Goal: Find specific page/section: Find specific page/section

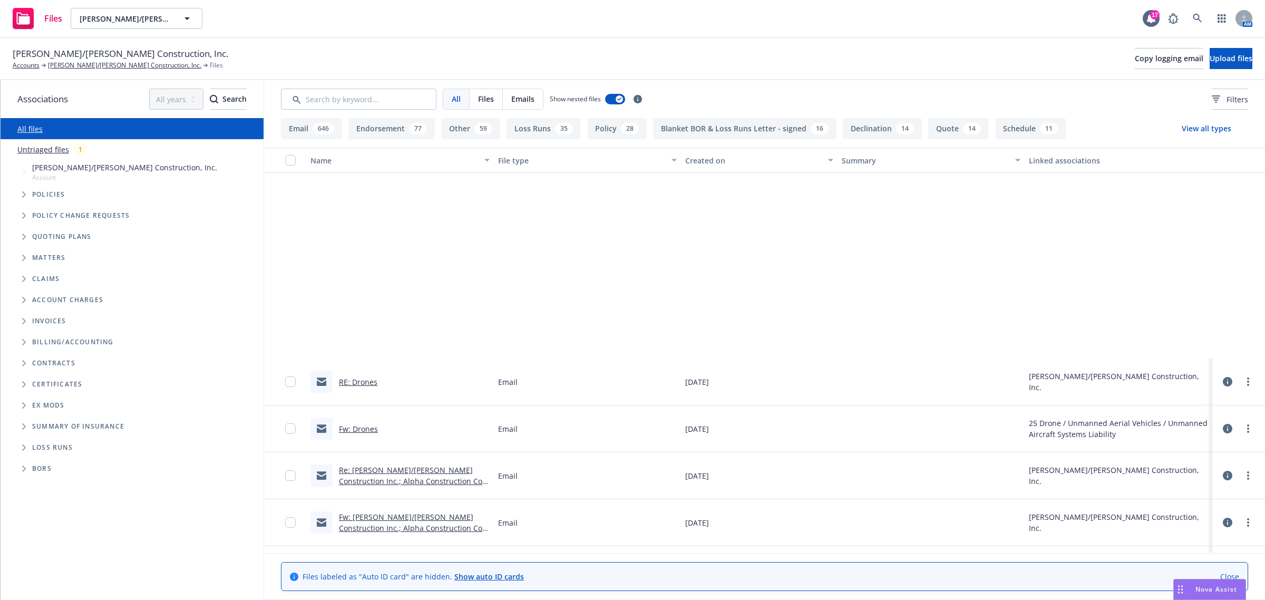
scroll to position [264, 0]
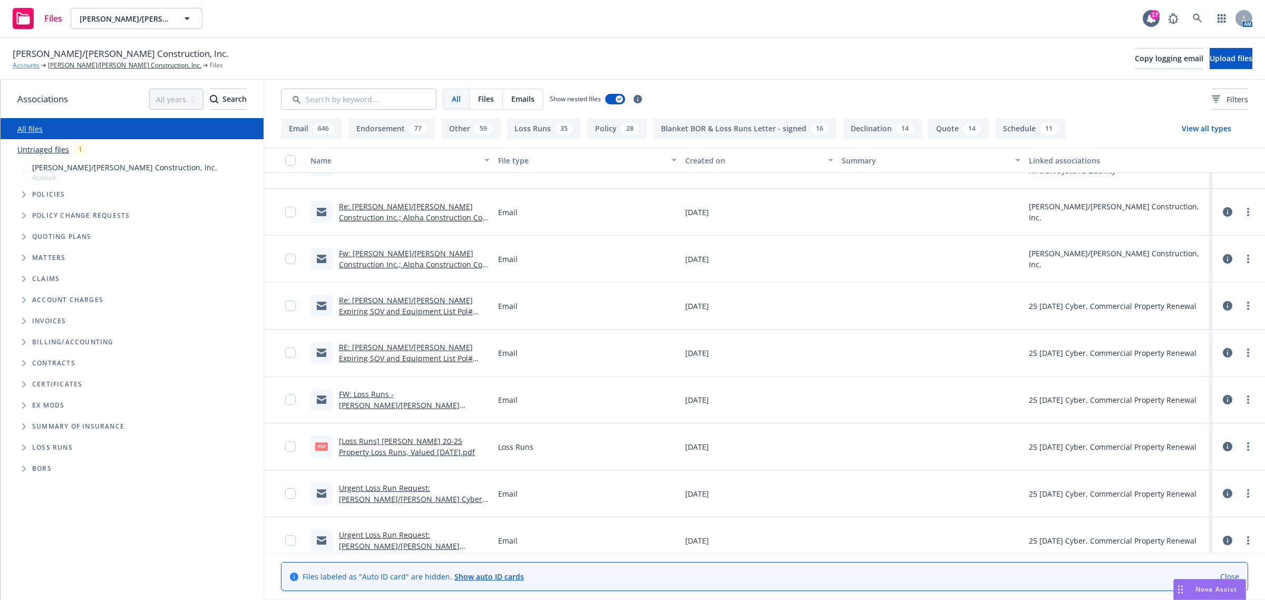
click at [25, 69] on link "Accounts" at bounding box center [26, 65] width 27 height 9
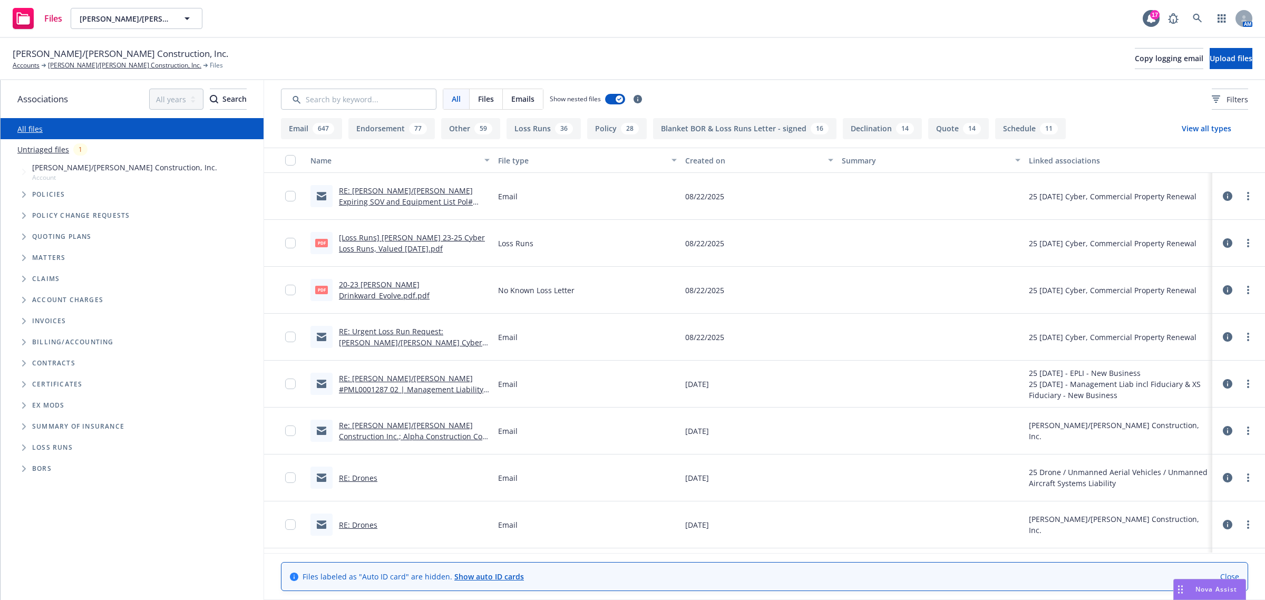
click at [25, 191] on icon "Tree Example" at bounding box center [24, 194] width 4 height 6
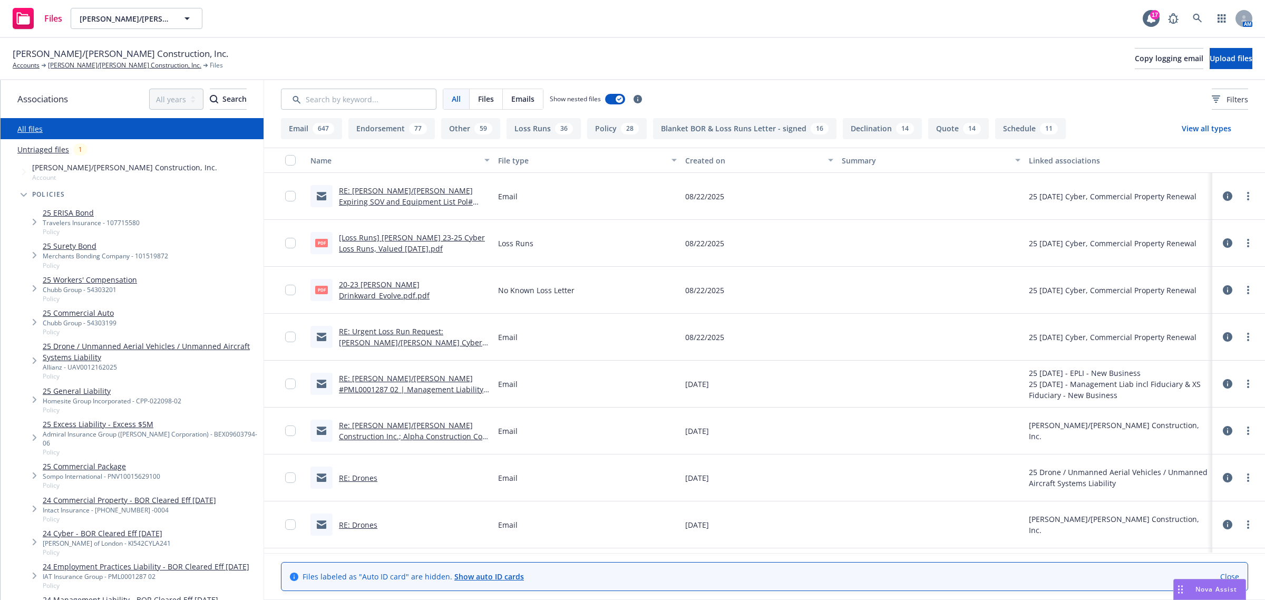
click at [101, 354] on link "25 Drone / Unmanned Aerial Vehicles / Unmanned Aircraft Systems Liability" at bounding box center [151, 352] width 217 height 22
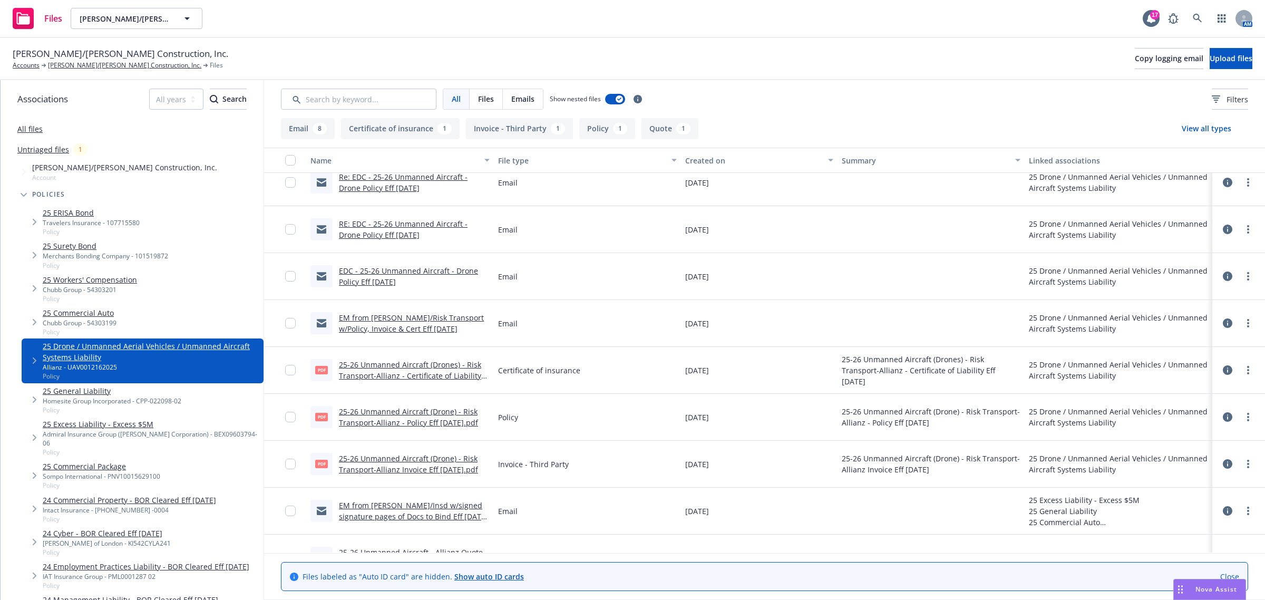
scroll to position [183, 0]
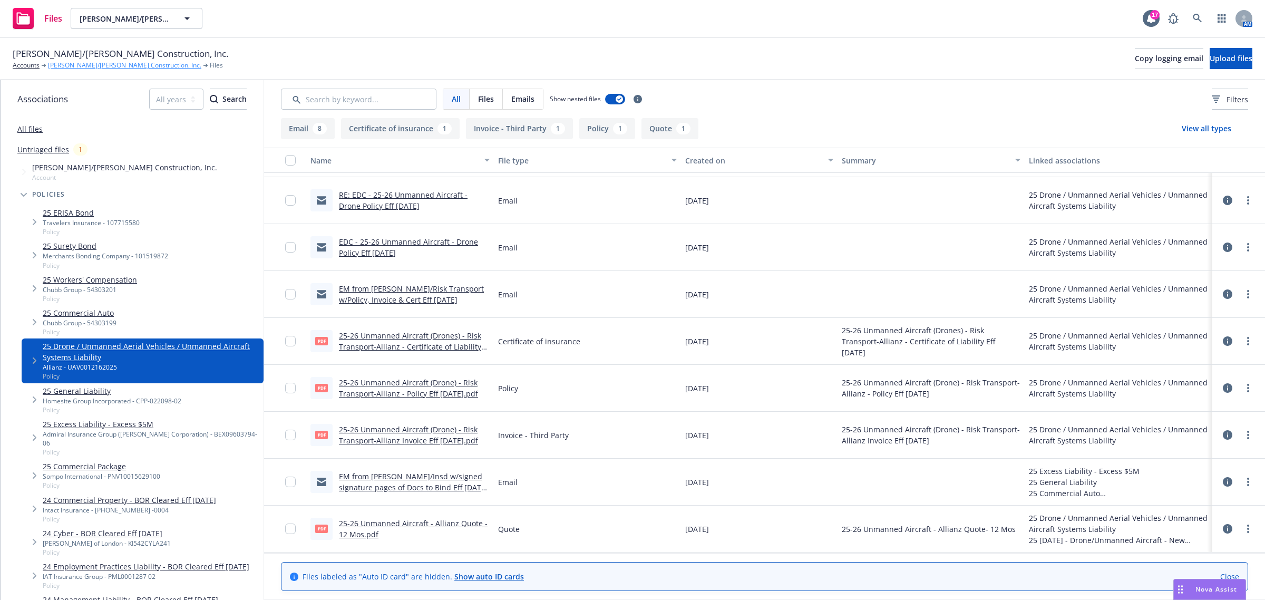
click at [70, 66] on link "[PERSON_NAME]/[PERSON_NAME] Construction, Inc." at bounding box center [124, 65] width 153 height 9
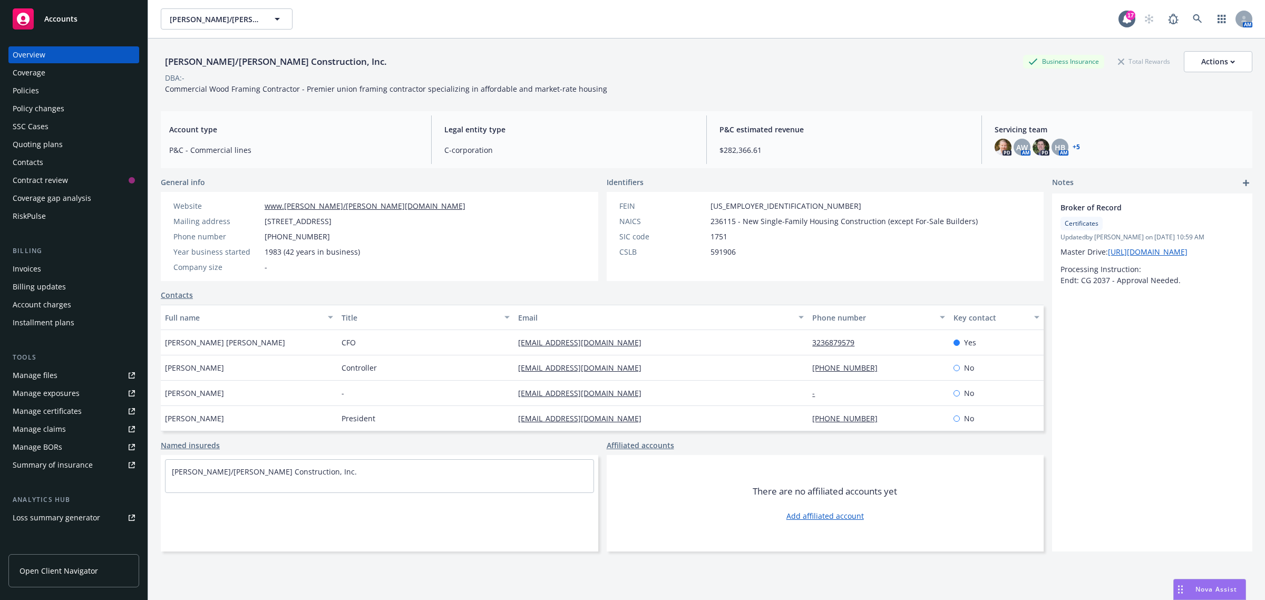
click at [41, 94] on div "Policies" at bounding box center [74, 90] width 122 height 17
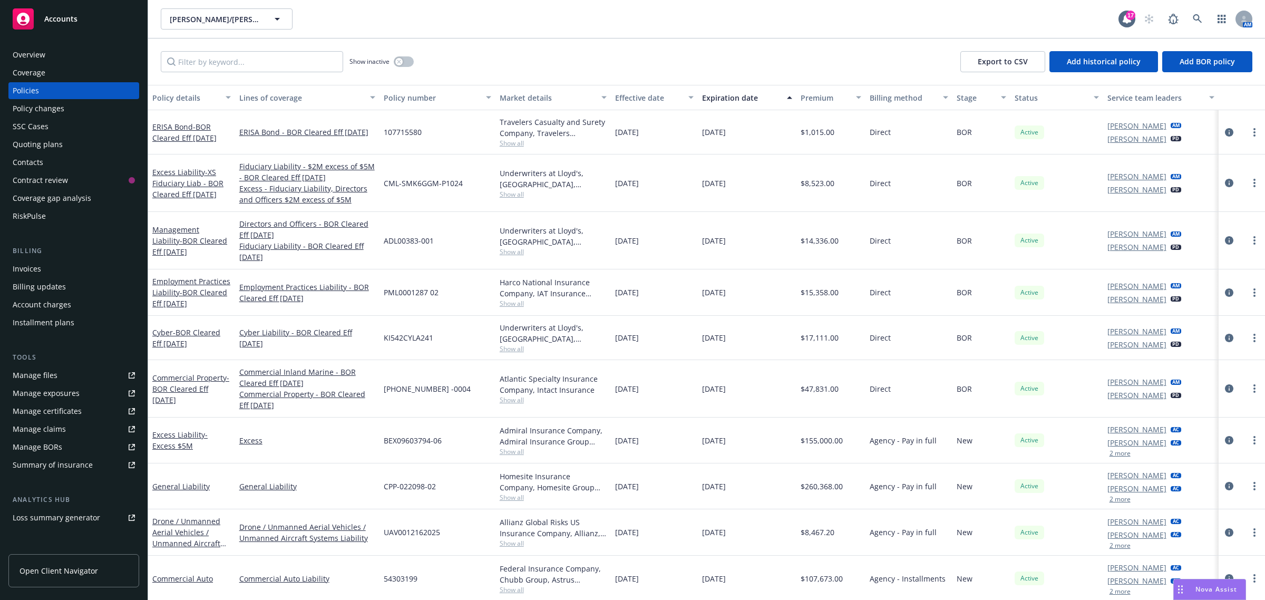
scroll to position [66, 0]
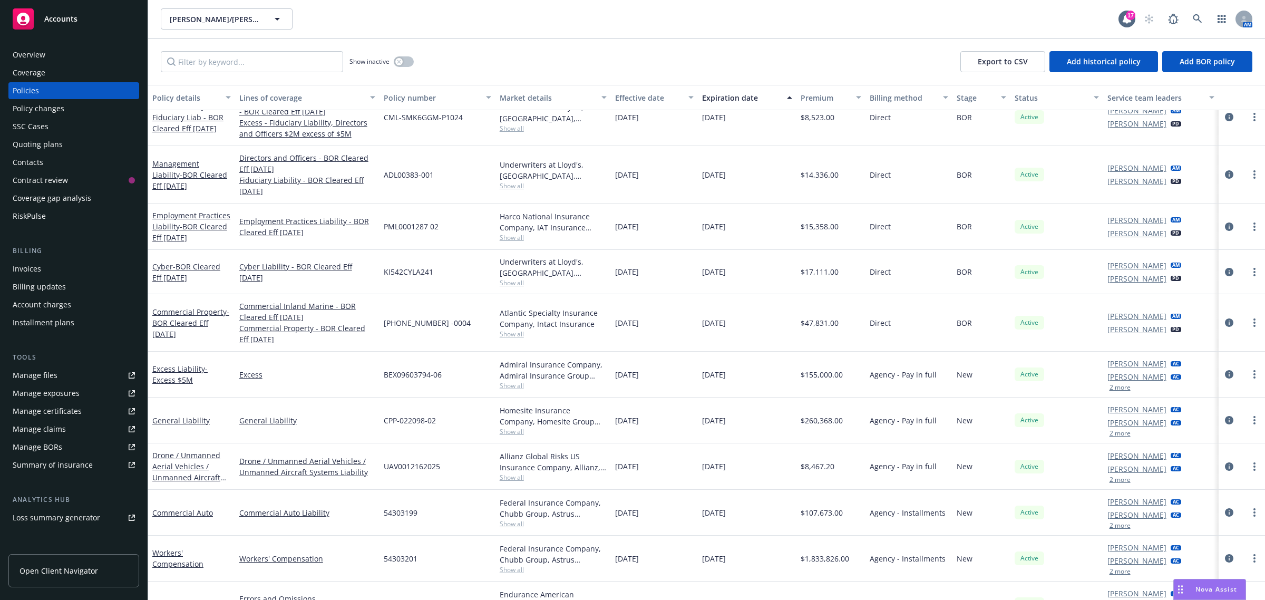
click at [190, 461] on div "Drone / Unmanned Aerial Vehicles / Unmanned Aircraft Systems Liability" at bounding box center [191, 466] width 79 height 33
click at [190, 454] on link "Drone / Unmanned Aerial Vehicles / Unmanned Aircraft Systems Liability" at bounding box center [186, 471] width 68 height 43
